Goal: Find specific page/section: Find specific page/section

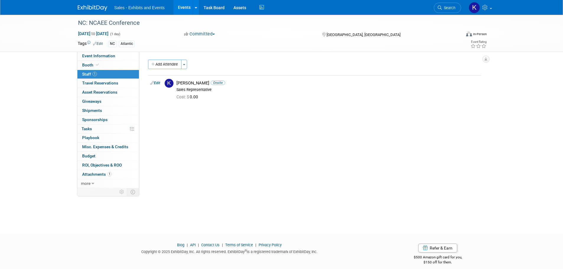
drag, startPoint x: 91, startPoint y: 9, endPoint x: 99, endPoint y: 12, distance: 8.6
click at [91, 9] on img at bounding box center [93, 8] width 30 height 6
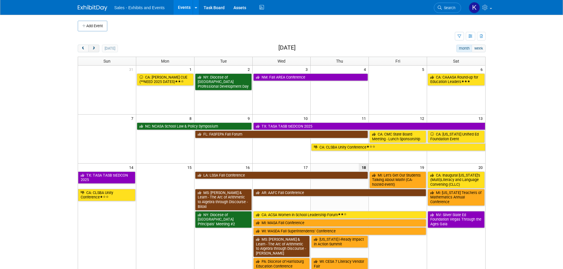
click at [92, 48] on span "next" at bounding box center [94, 49] width 4 height 4
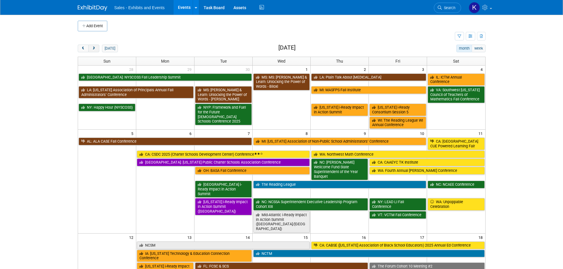
click at [92, 48] on span "next" at bounding box center [94, 49] width 4 height 4
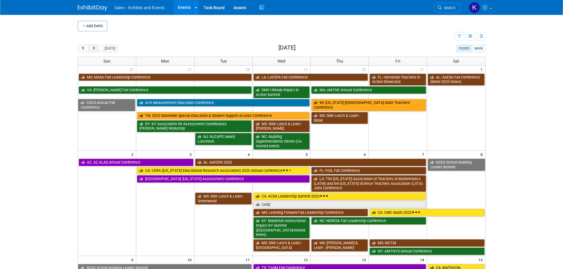
click at [93, 48] on span "next" at bounding box center [94, 49] width 4 height 4
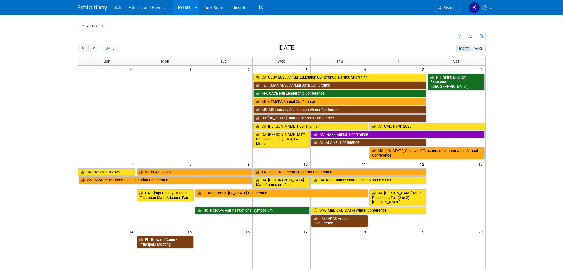
click at [83, 49] on span "prev" at bounding box center [83, 49] width 4 height 4
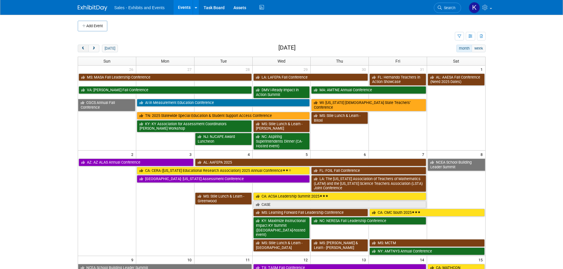
click at [84, 50] on span "prev" at bounding box center [83, 49] width 4 height 4
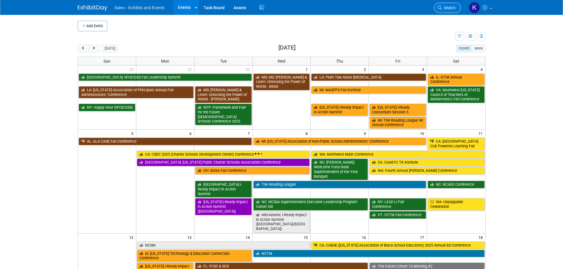
click at [453, 7] on span "Search" at bounding box center [449, 8] width 14 height 4
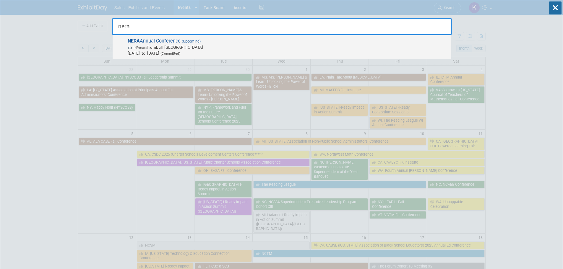
type input "nera"
drag, startPoint x: 186, startPoint y: 46, endPoint x: 204, endPoint y: 51, distance: 18.2
click at [186, 47] on span "In-Person Trumbull, CT" at bounding box center [288, 47] width 321 height 6
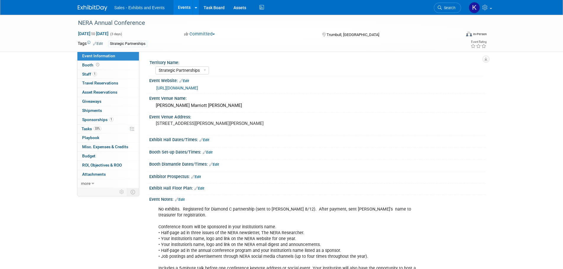
select select "Strategic Partnerships"
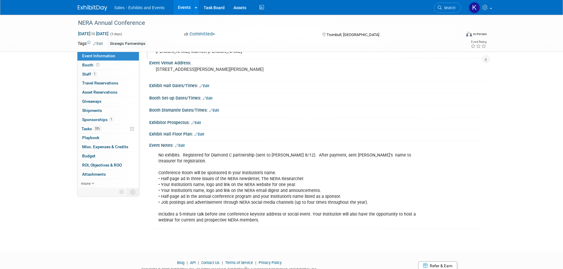
scroll to position [59, 0]
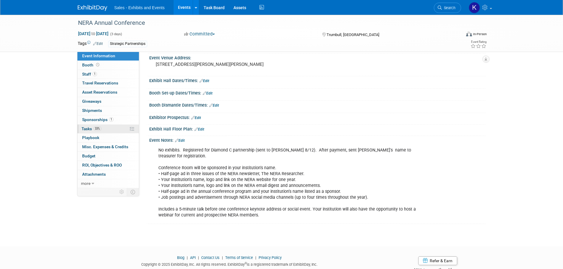
click at [85, 130] on span "Tasks 33%" at bounding box center [92, 129] width 20 height 5
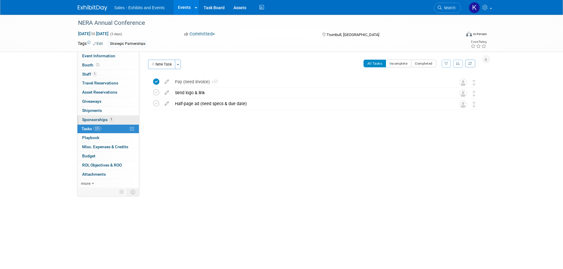
click at [96, 118] on span "Sponsorships 1" at bounding box center [97, 119] width 31 height 5
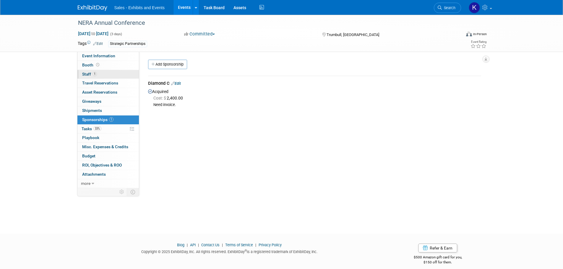
drag, startPoint x: 90, startPoint y: 73, endPoint x: 96, endPoint y: 74, distance: 6.4
click at [90, 73] on span "Staff 1" at bounding box center [89, 74] width 15 height 5
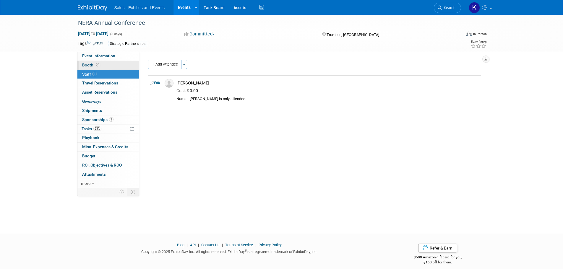
click at [89, 64] on span "Booth" at bounding box center [91, 65] width 18 height 5
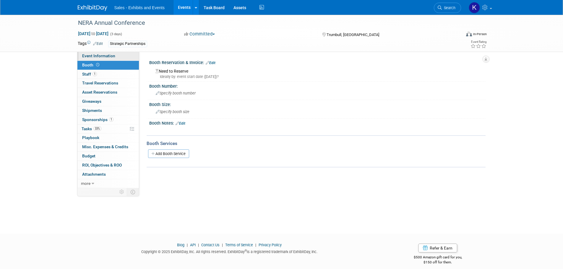
click at [91, 56] on span "Event Information" at bounding box center [98, 55] width 33 height 5
select select "Strategic Partnerships"
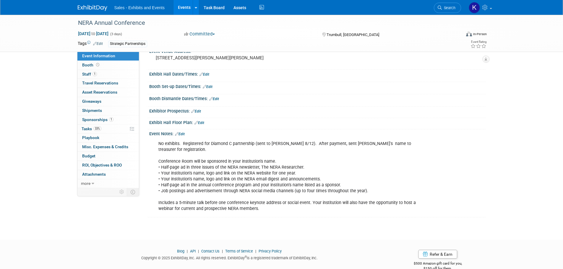
scroll to position [77, 0]
